Goal: Navigation & Orientation: Go to known website

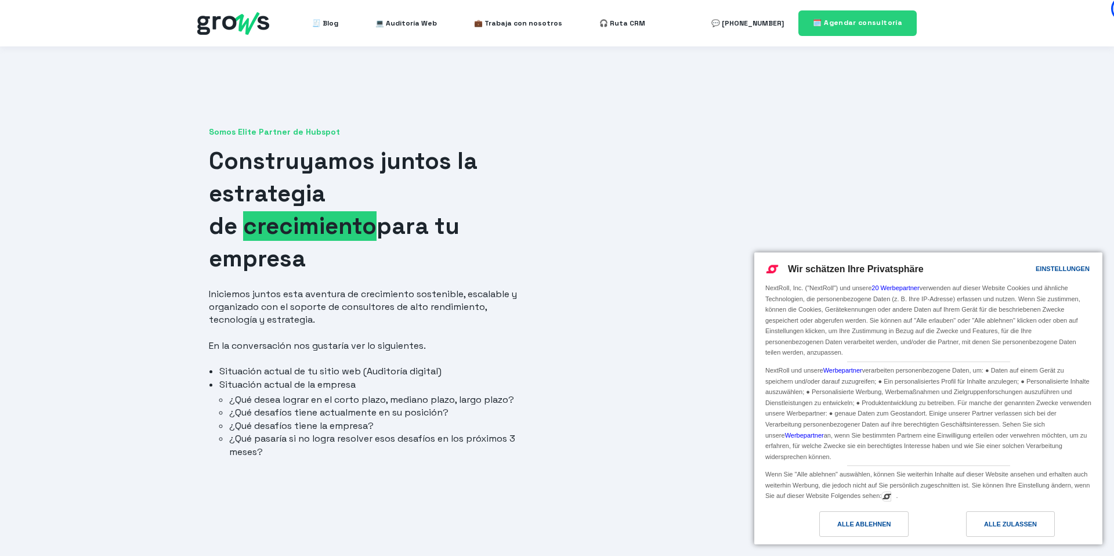
scroll to position [122, 0]
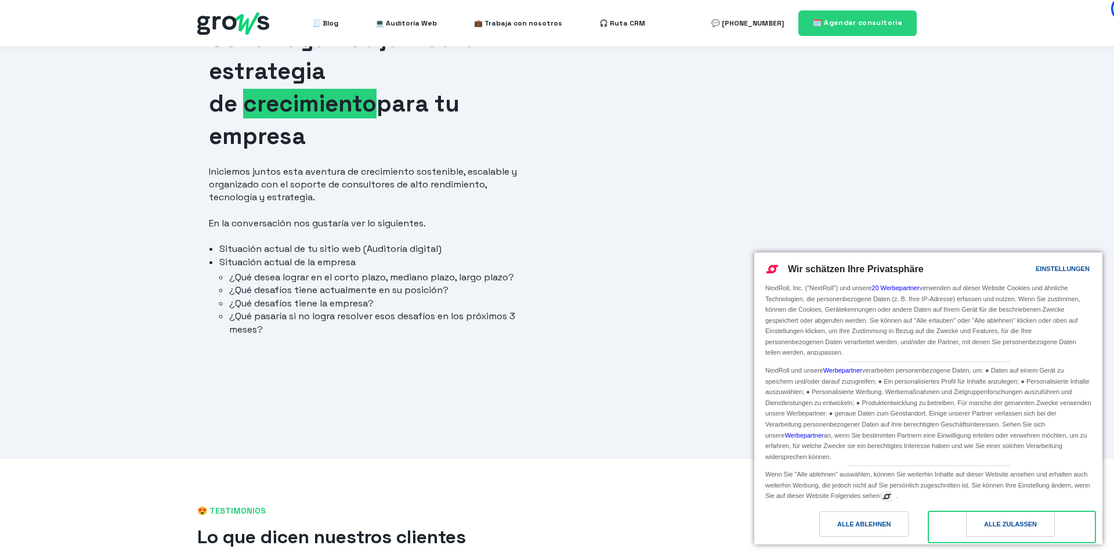
click at [999, 520] on div "Alle zulassen" at bounding box center [1010, 524] width 53 height 13
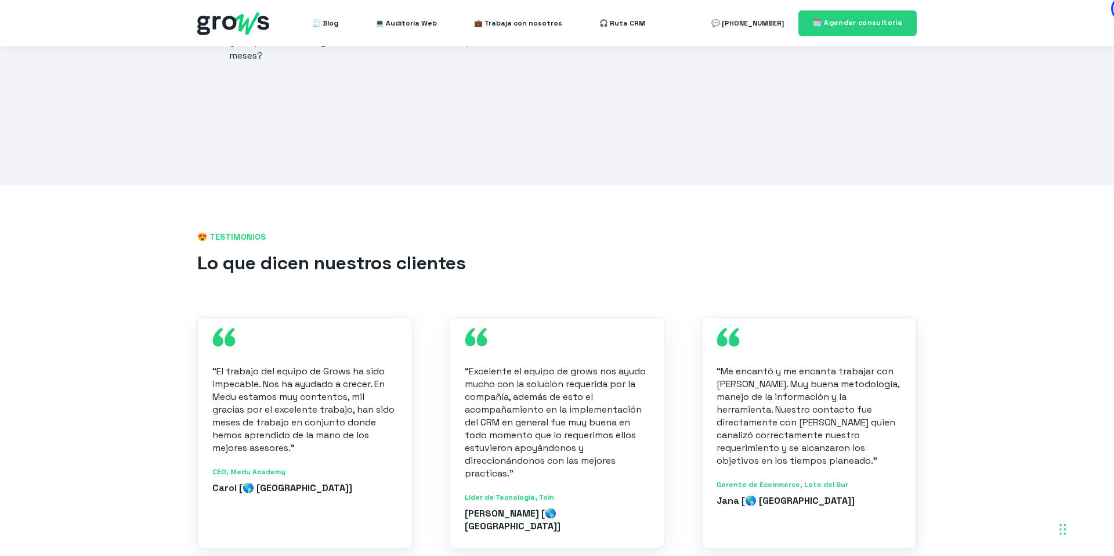
scroll to position [851, 0]
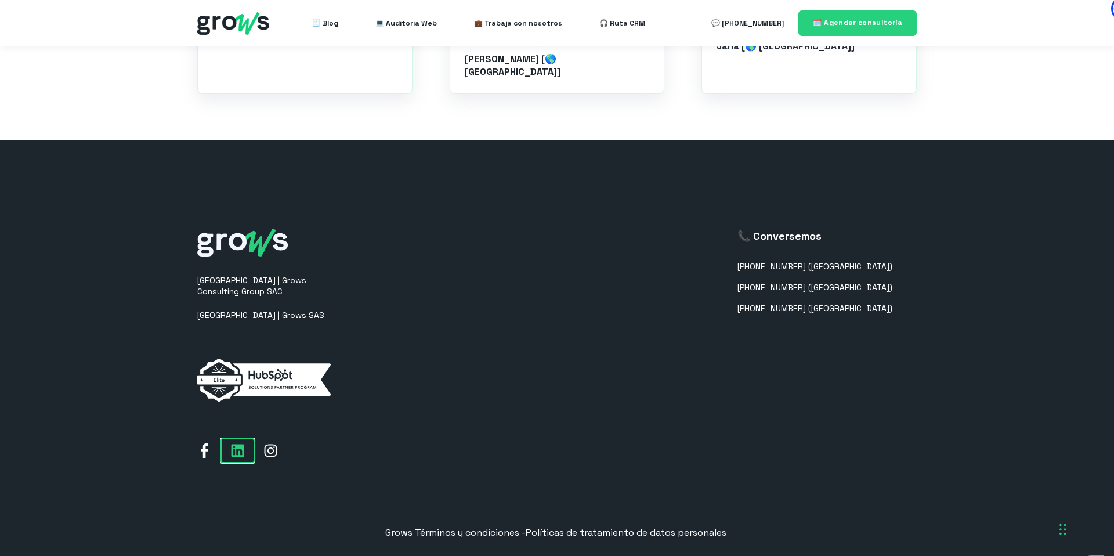
click at [230, 443] on icon at bounding box center [237, 450] width 15 height 15
